Goal: Information Seeking & Learning: Learn about a topic

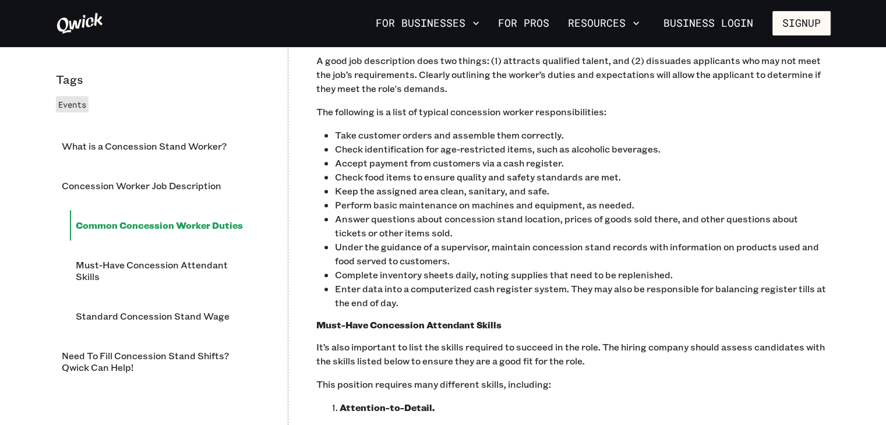
scroll to position [988, 0]
drag, startPoint x: 593, startPoint y: 122, endPoint x: 600, endPoint y: 157, distance: 35.6
copy p "Extended periods of standing, heavy lifting, food preparation, as well as custo…"
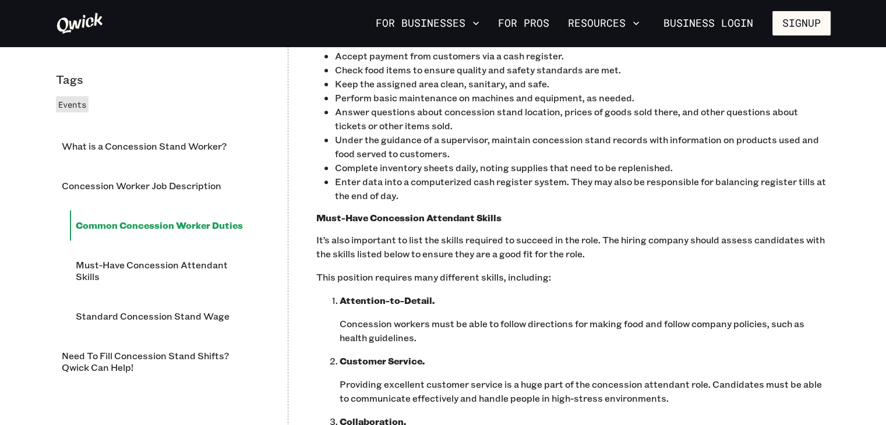
scroll to position [1104, 0]
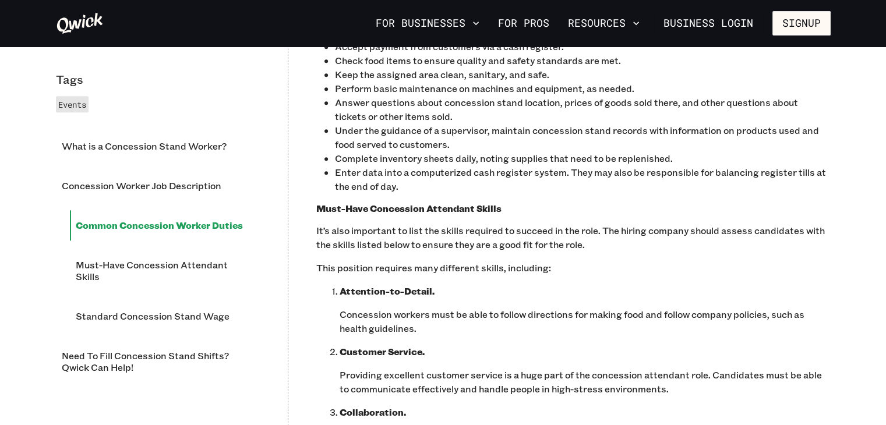
click at [578, 54] on p "Accept payment from customers via a cash register." at bounding box center [583, 47] width 496 height 14
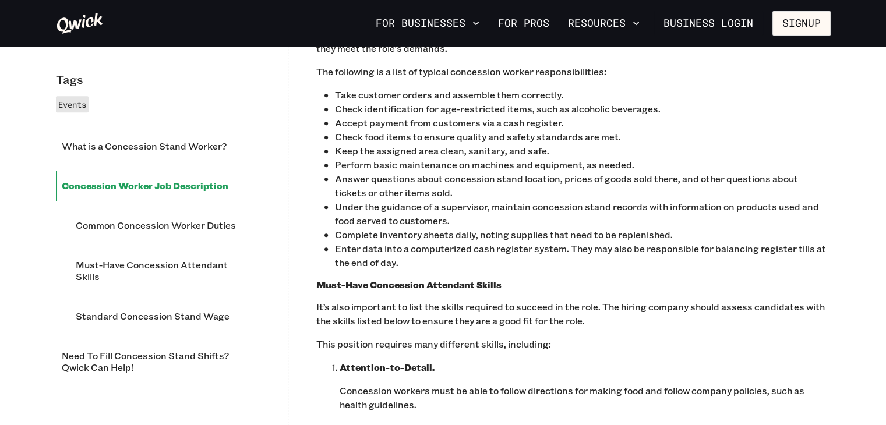
scroll to position [1046, 0]
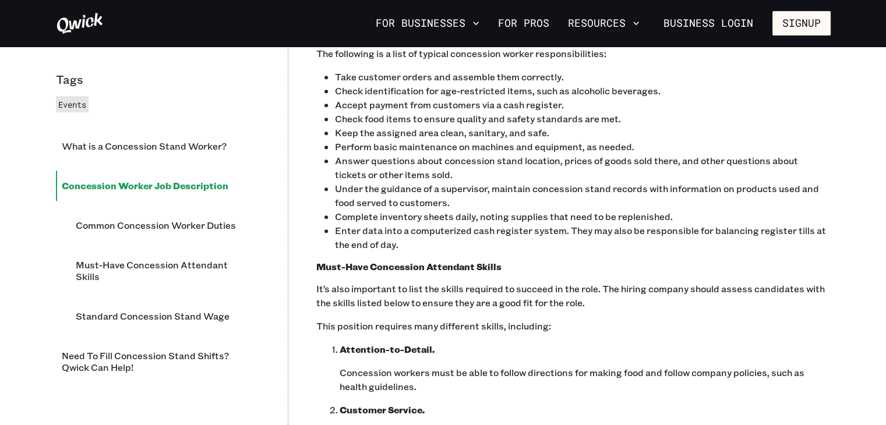
drag, startPoint x: 415, startPoint y: 127, endPoint x: 483, endPoint y: 126, distance: 67.6
copy h3 "Worker Duties"
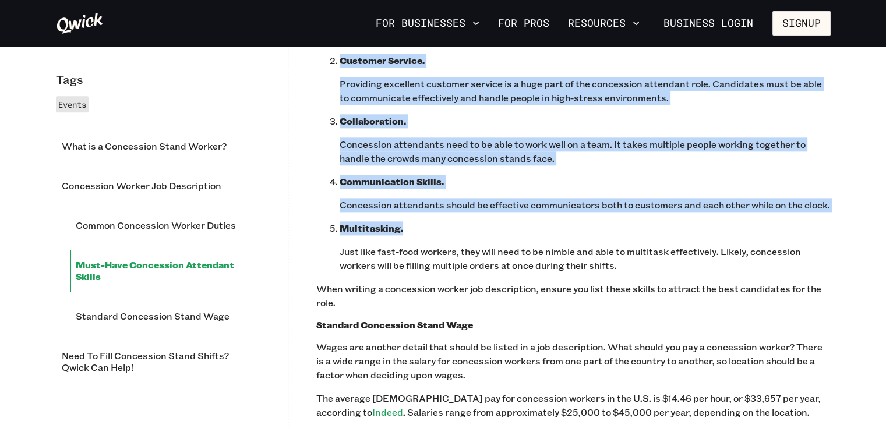
scroll to position [1454, 0]
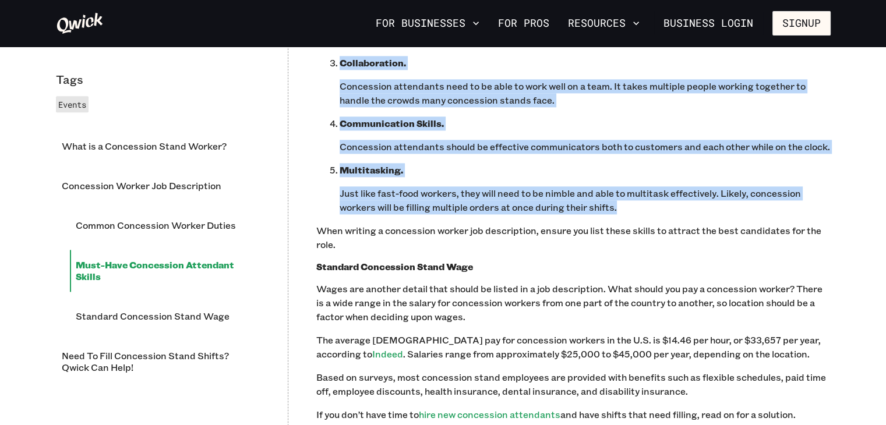
drag, startPoint x: 315, startPoint y: 119, endPoint x: 656, endPoint y: 349, distance: 411.1
copy div "This position requires many different skills, including: ‍ Attention-to-Detail.…"
click at [663, 196] on ol "Attention-to-Detail. Concession workers must be able to follow directions for m…" at bounding box center [573, 75] width 514 height 280
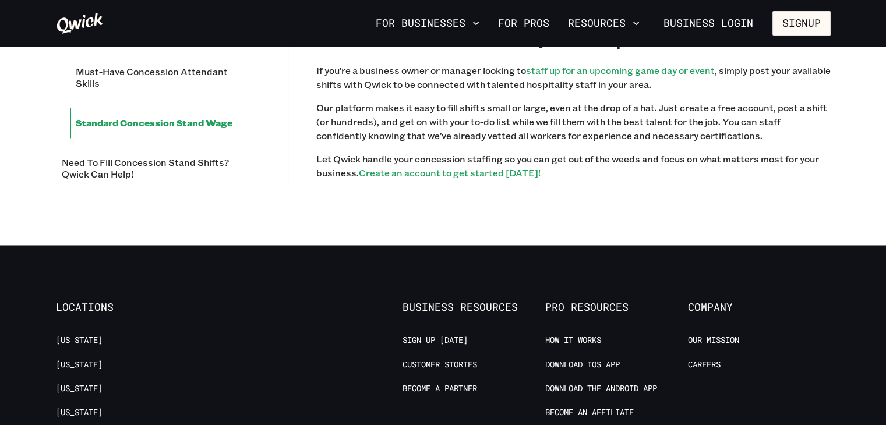
scroll to position [1919, 0]
